Goal: Transaction & Acquisition: Download file/media

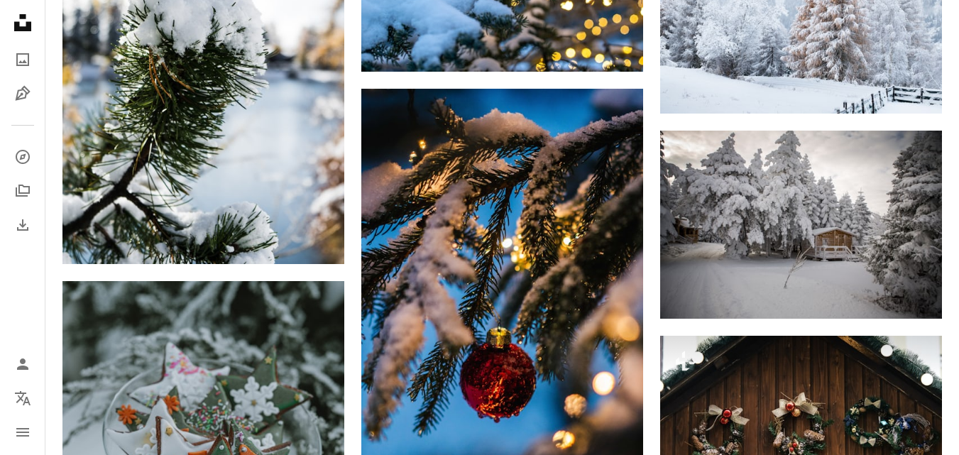
scroll to position [19741, 0]
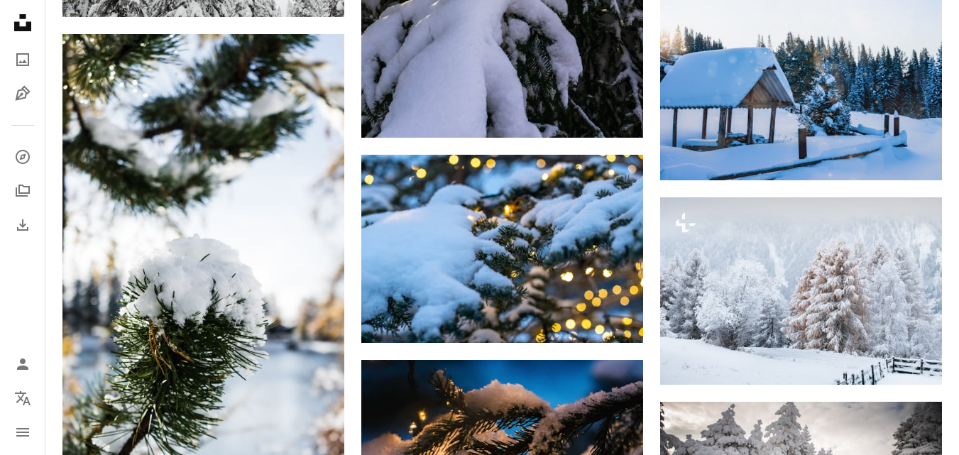
scroll to position [19586, 0]
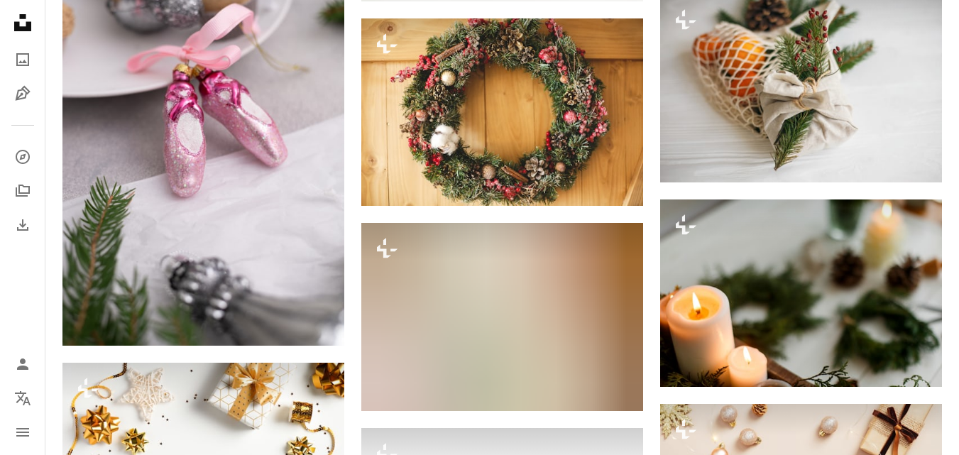
scroll to position [12750, 0]
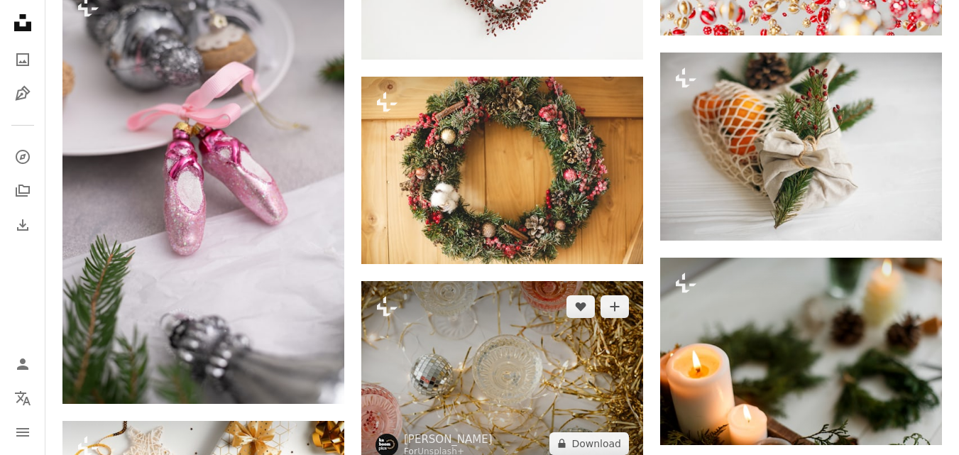
click at [552, 357] on img at bounding box center [502, 374] width 282 height 187
